Goal: Task Accomplishment & Management: Use online tool/utility

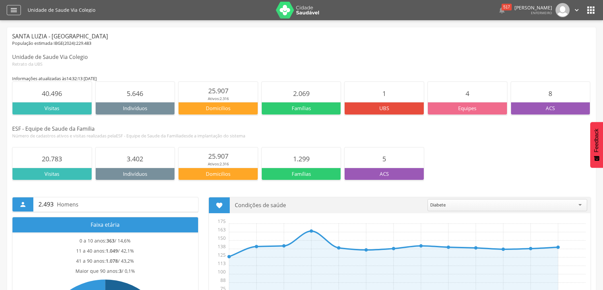
click at [15, 8] on icon "" at bounding box center [14, 10] width 8 height 8
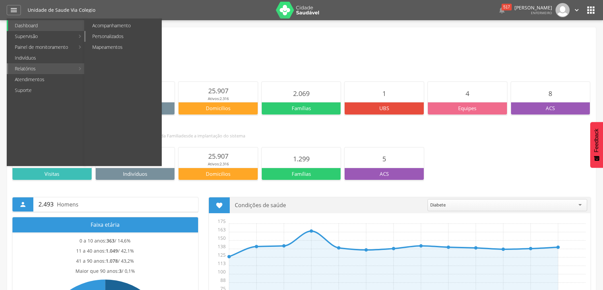
click at [108, 37] on link "Personalizados" at bounding box center [124, 36] width 76 height 11
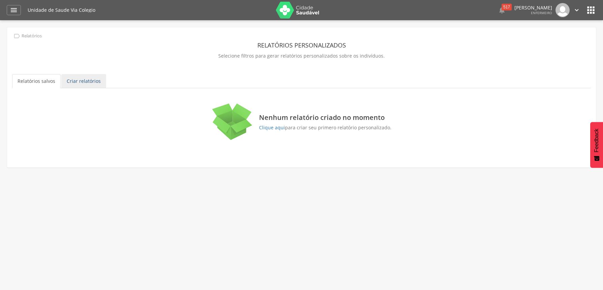
click at [75, 84] on link "Criar relatórios" at bounding box center [83, 81] width 45 height 14
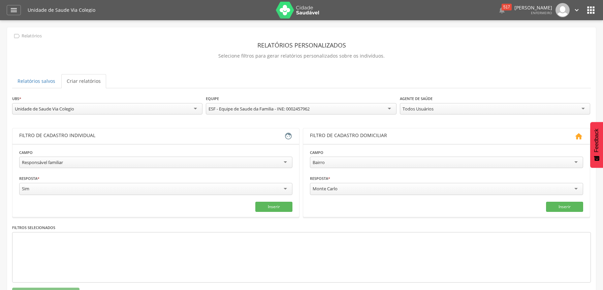
click at [287, 162] on div "Responsável familiar" at bounding box center [155, 162] width 273 height 11
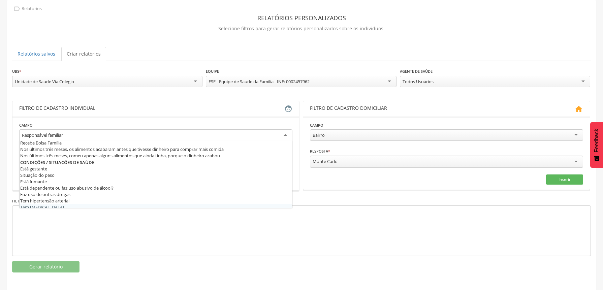
scroll to position [162, 0]
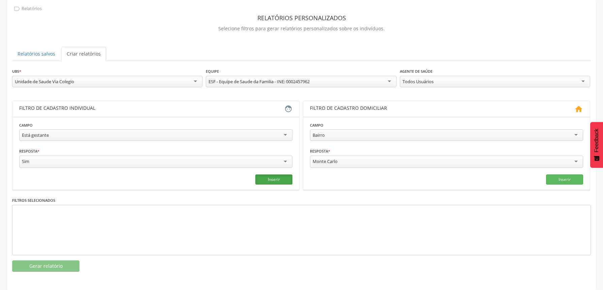
click at [271, 180] on button "Inserir" at bounding box center [274, 180] width 37 height 10
click at [58, 213] on icon "close" at bounding box center [59, 214] width 7 height 10
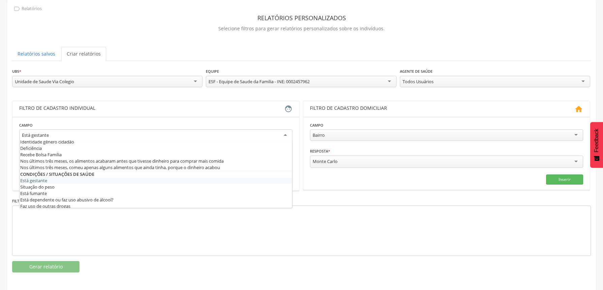
click at [281, 136] on div "Está gestante" at bounding box center [155, 135] width 273 height 12
click at [243, 231] on div at bounding box center [301, 231] width 579 height 51
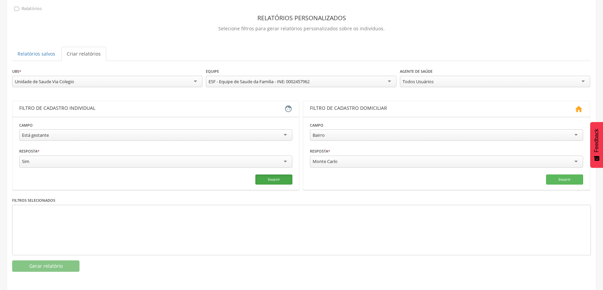
click at [264, 180] on button "Inserir" at bounding box center [274, 180] width 37 height 10
click at [43, 266] on button "Gerar relatório" at bounding box center [45, 266] width 67 height 11
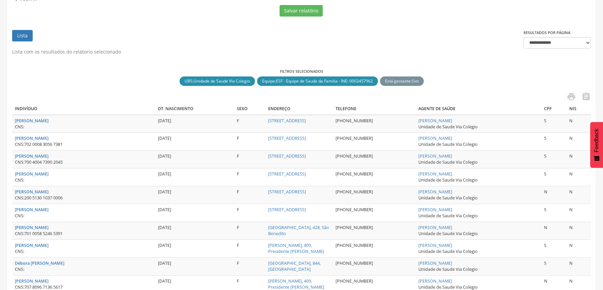
scroll to position [197, 0]
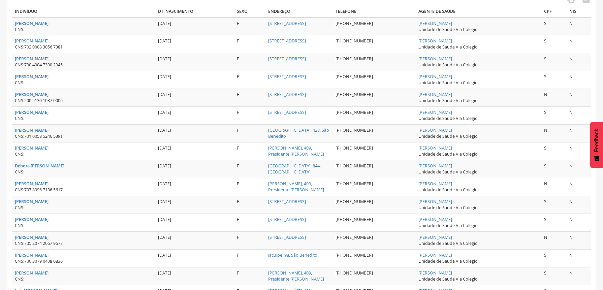
click at [598, 152] on span "Feedback" at bounding box center [597, 141] width 6 height 24
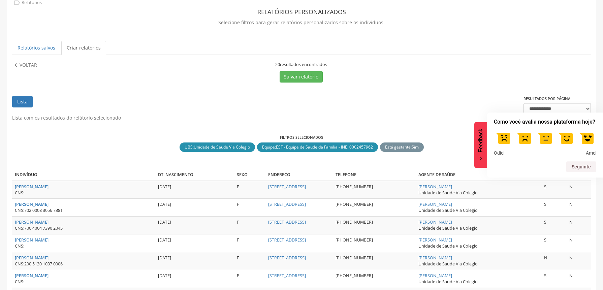
scroll to position [0, 0]
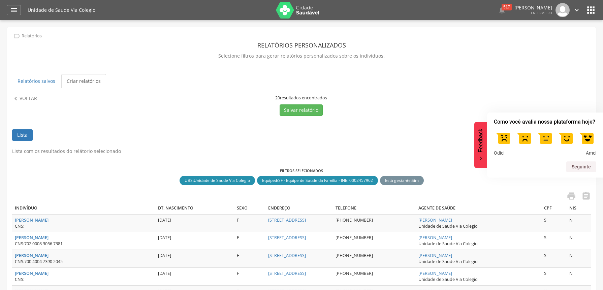
click at [437, 140] on ul "Lista" at bounding box center [268, 138] width 512 height 19
click at [589, 142] on label at bounding box center [587, 138] width 19 height 19
click at [570, 170] on button "Seguinte" at bounding box center [582, 166] width 30 height 11
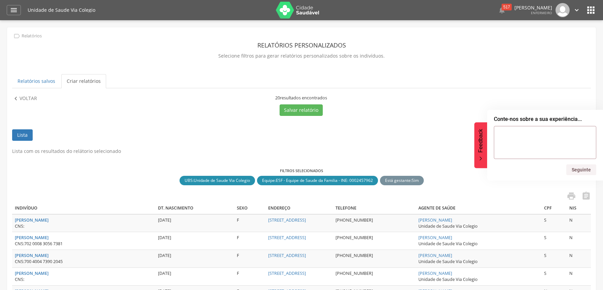
click at [439, 146] on ul "Lista" at bounding box center [268, 138] width 512 height 19
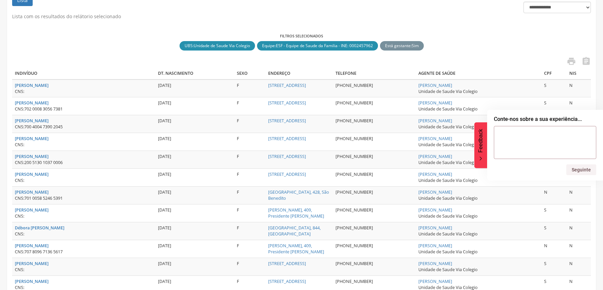
scroll to position [169, 0]
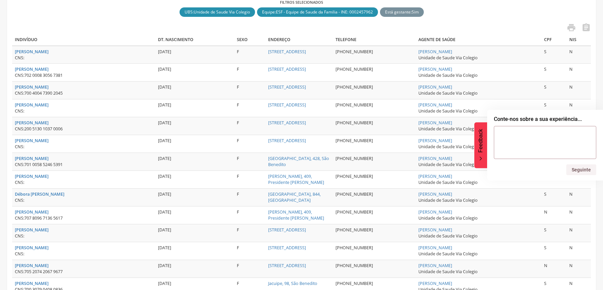
click at [482, 158] on icon "Feedback - Ocultar pesquisa" at bounding box center [481, 158] width 4 height 4
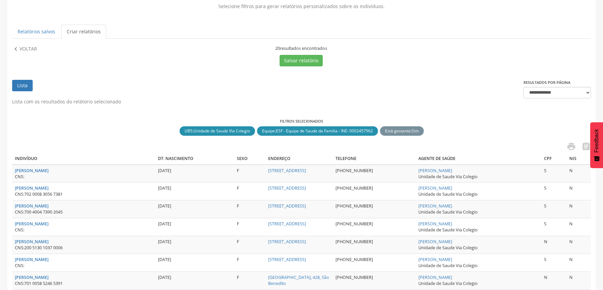
scroll to position [34, 0]
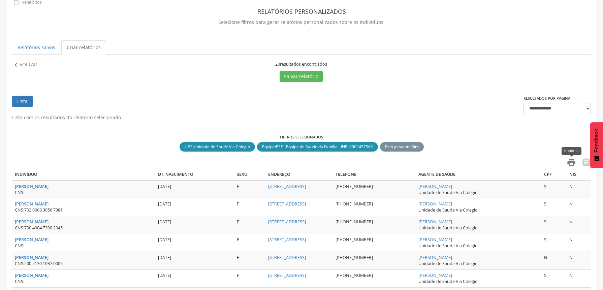
click at [572, 163] on icon "" at bounding box center [571, 162] width 9 height 9
click at [299, 77] on button "Salvar relatório" at bounding box center [301, 76] width 43 height 11
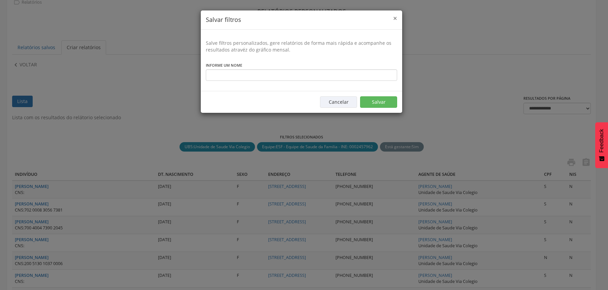
click at [394, 19] on span "×" at bounding box center [395, 17] width 4 height 9
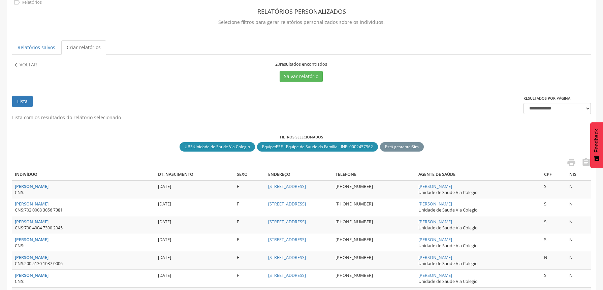
click at [392, 146] on span "Está gestante" at bounding box center [398, 147] width 26 height 6
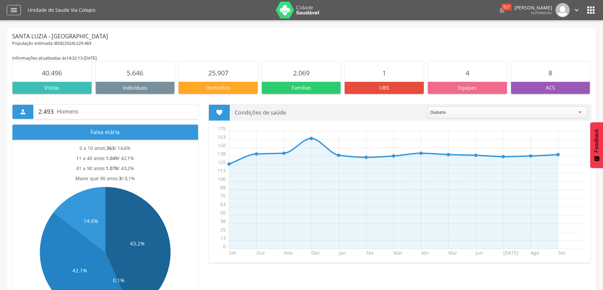
click at [16, 12] on icon "" at bounding box center [14, 10] width 8 height 8
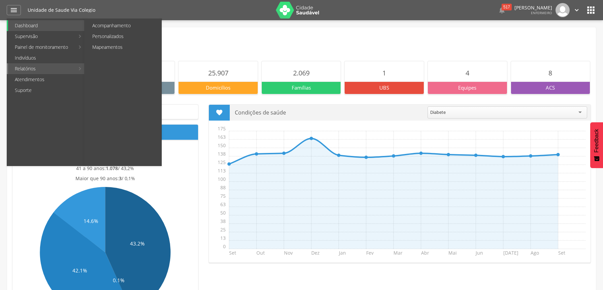
click at [36, 69] on link "Relatórios" at bounding box center [41, 68] width 67 height 11
click at [123, 37] on link "Personalizados" at bounding box center [124, 36] width 76 height 11
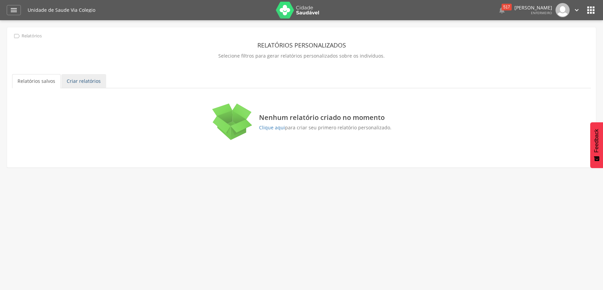
click at [80, 85] on link "Criar relatórios" at bounding box center [83, 81] width 45 height 14
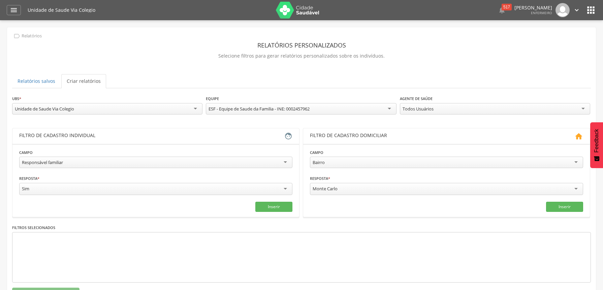
click at [283, 166] on div "Responsável familiar" at bounding box center [155, 162] width 273 height 11
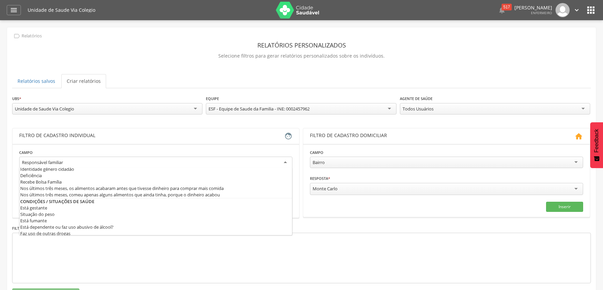
scroll to position [6, 0]
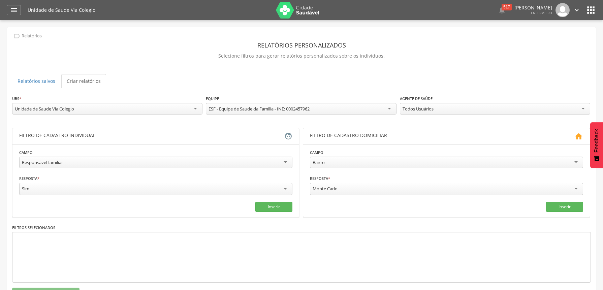
drag, startPoint x: 92, startPoint y: 162, endPoint x: -7, endPoint y: 182, distance: 101.0
click at [0, 182] on html " Dashboard Supervisão Produtividade Mapa da Cidade App desatualizado Última si…" at bounding box center [301, 145] width 603 height 290
click at [290, 165] on div "Responsável familiar" at bounding box center [155, 162] width 273 height 11
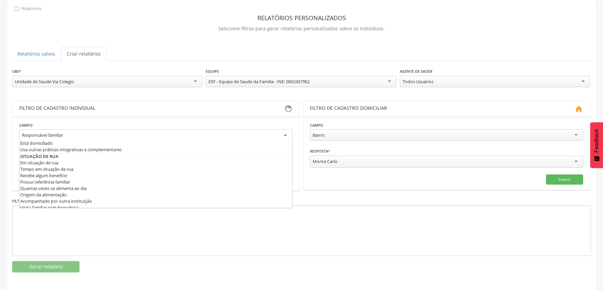
scroll to position [331, 0]
click at [155, 230] on div at bounding box center [301, 231] width 579 height 51
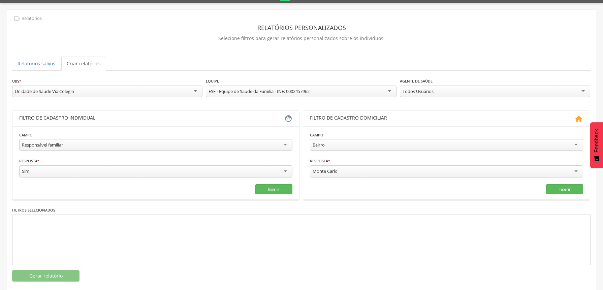
scroll to position [27, 0]
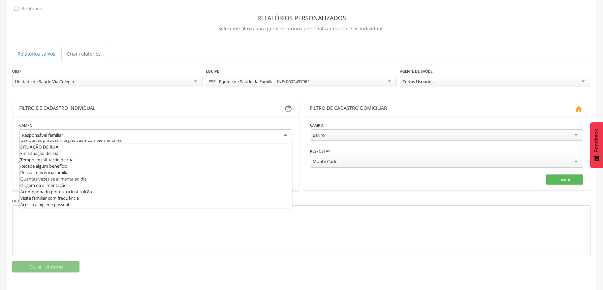
click at [199, 140] on div "Responsável familiar" at bounding box center [155, 135] width 273 height 12
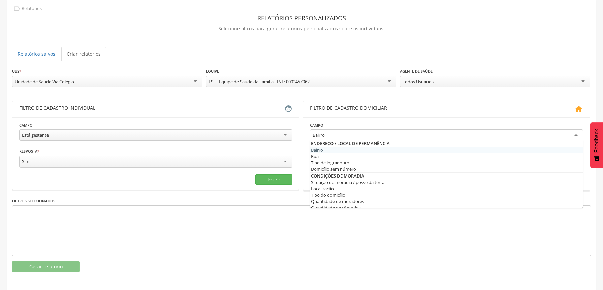
click at [578, 133] on div "Bairro" at bounding box center [446, 135] width 273 height 12
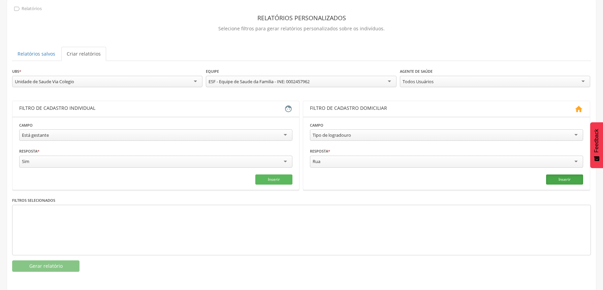
click at [562, 179] on button "Inserir" at bounding box center [564, 180] width 37 height 10
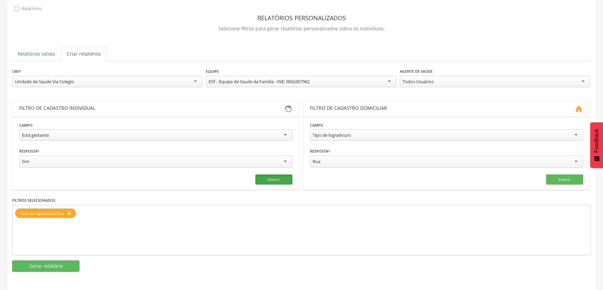
click at [274, 179] on button "Inserir" at bounding box center [274, 180] width 37 height 10
click at [66, 268] on button "Gerar relatório" at bounding box center [45, 266] width 67 height 11
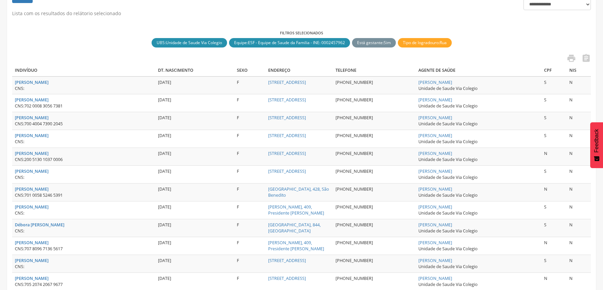
scroll to position [78, 0]
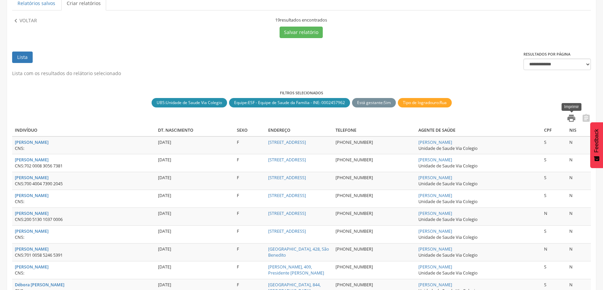
click at [571, 120] on icon "" at bounding box center [571, 118] width 9 height 9
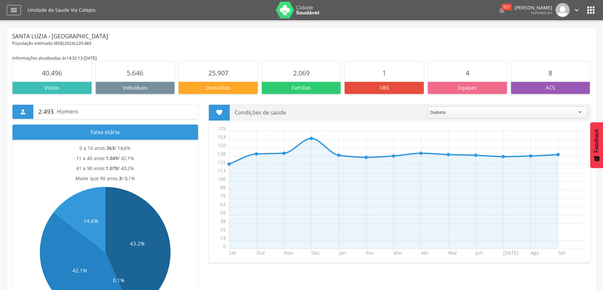
click at [15, 14] on icon "" at bounding box center [14, 10] width 8 height 8
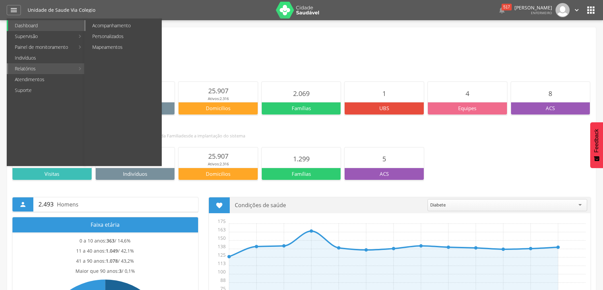
click at [118, 24] on link "Acompanhamento" at bounding box center [124, 25] width 76 height 11
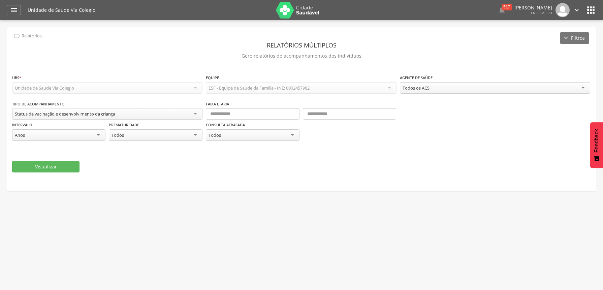
click at [176, 114] on div "Status de vacinação e desenvolvimento da criança" at bounding box center [107, 113] width 190 height 11
click at [197, 90] on div "Unidade de Saude Via Colegio" at bounding box center [107, 87] width 190 height 11
click at [17, 11] on icon "" at bounding box center [14, 10] width 8 height 8
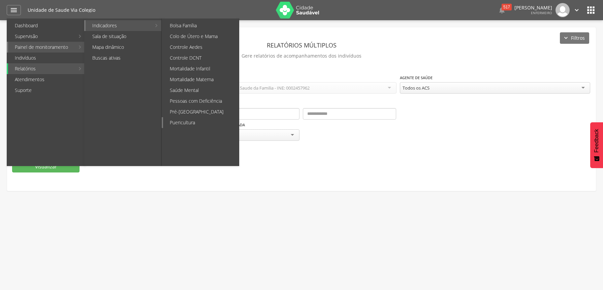
click at [206, 123] on link "Puericultura" at bounding box center [201, 122] width 76 height 11
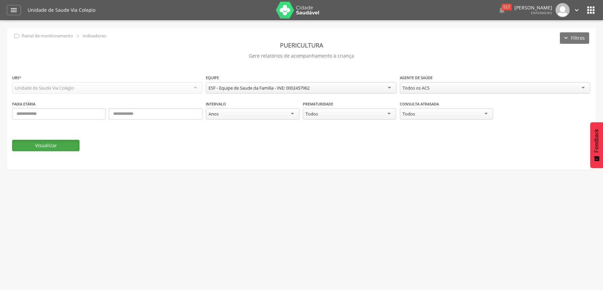
click at [54, 144] on button "Visualizar" at bounding box center [45, 145] width 67 height 11
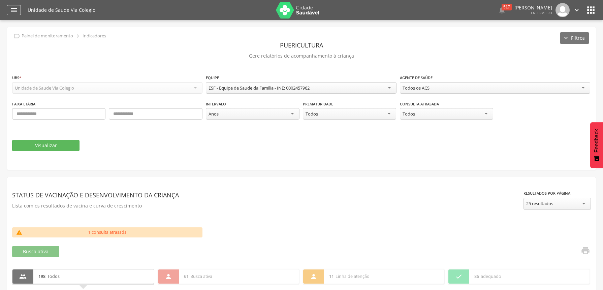
click at [16, 12] on icon "" at bounding box center [14, 10] width 8 height 8
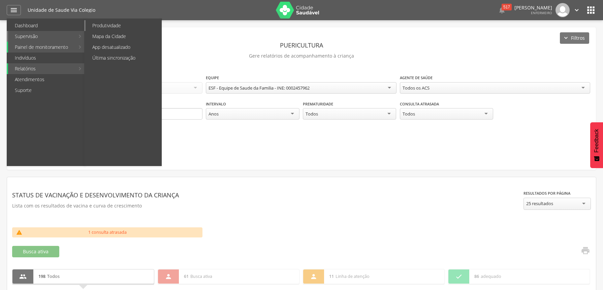
click at [106, 24] on link "Produtividade" at bounding box center [124, 25] width 76 height 11
type input "**********"
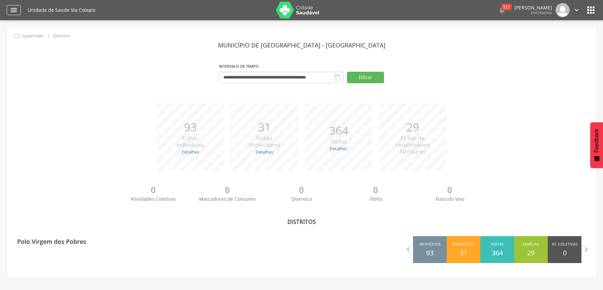
click at [17, 13] on icon "" at bounding box center [14, 10] width 8 height 8
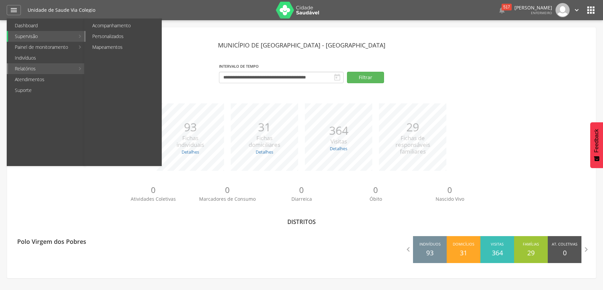
click at [124, 37] on link "Personalizados" at bounding box center [124, 36] width 76 height 11
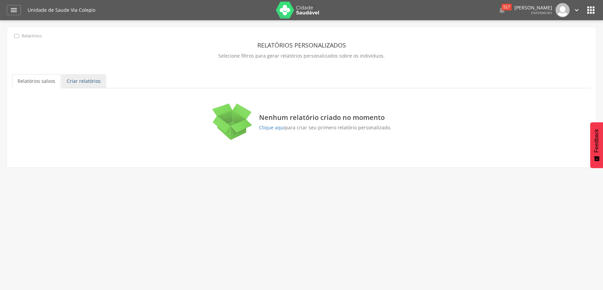
click at [77, 83] on link "Criar relatórios" at bounding box center [83, 81] width 45 height 14
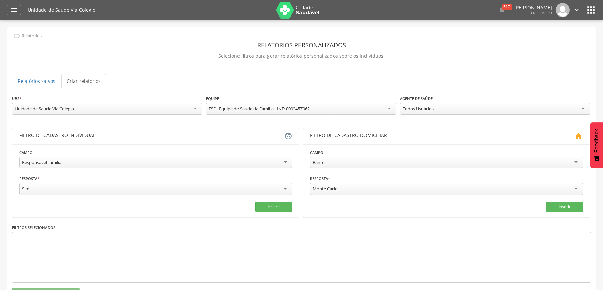
scroll to position [6, 0]
click at [283, 163] on div "Responsável familiar" at bounding box center [155, 162] width 273 height 11
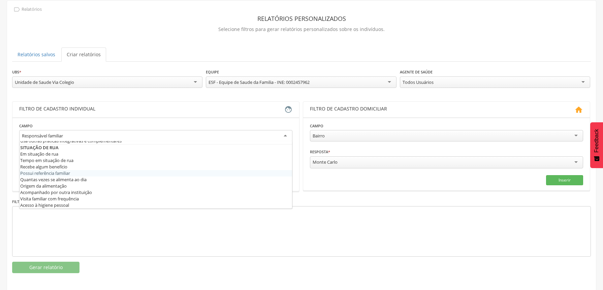
scroll to position [27, 0]
click at [159, 222] on div at bounding box center [301, 231] width 579 height 51
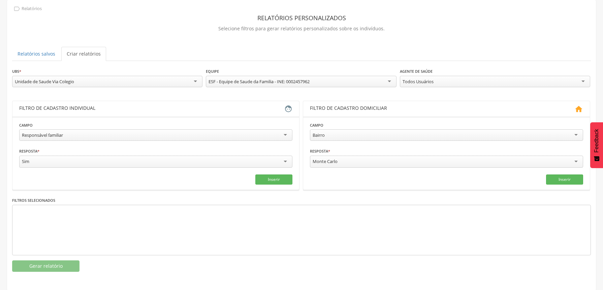
click at [122, 163] on div "Sim" at bounding box center [155, 162] width 273 height 12
click at [580, 80] on div "Todos Usuários" at bounding box center [495, 81] width 190 height 11
click at [554, 79] on div "[PERSON_NAME]" at bounding box center [495, 81] width 190 height 11
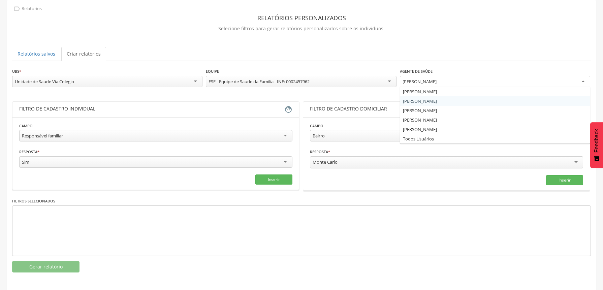
click at [583, 84] on div "[PERSON_NAME]" at bounding box center [495, 82] width 190 height 12
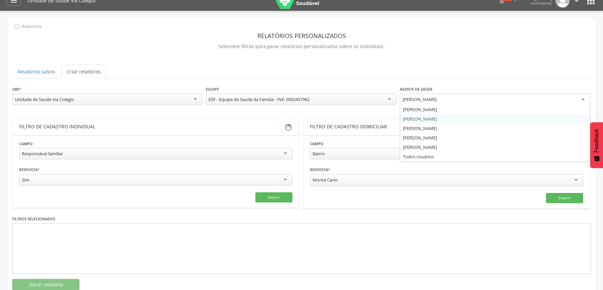
scroll to position [0, 0]
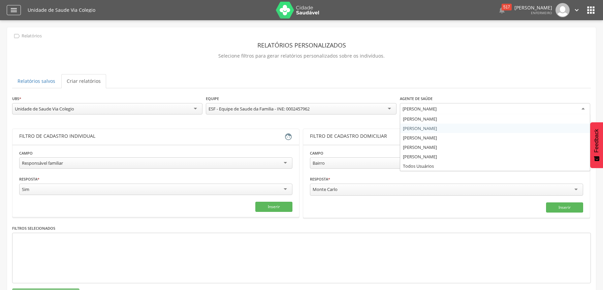
click at [16, 11] on icon "" at bounding box center [14, 10] width 8 height 8
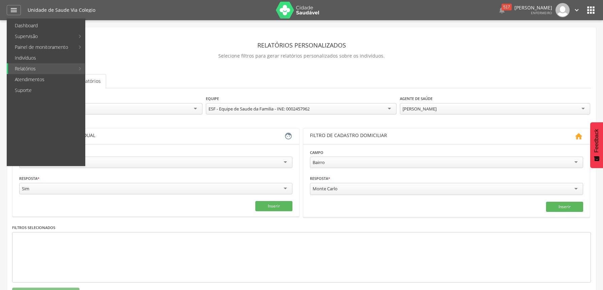
click at [588, 9] on icon "" at bounding box center [591, 10] width 11 height 11
